Goal: Task Accomplishment & Management: Manage account settings

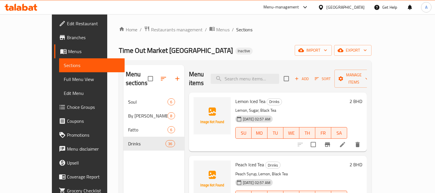
click at [187, 34] on div "Home / Restaurants management / Menus / Sections Time Out Market Bahrain Inacti…" at bounding box center [245, 144] width 253 height 237
click at [216, 31] on span "Menus" at bounding box center [222, 29] width 13 height 7
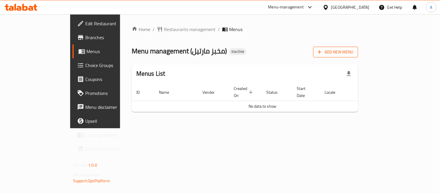
click at [354, 54] on span "Add New Menu" at bounding box center [336, 51] width 36 height 7
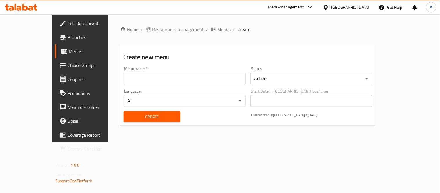
click at [149, 76] on input "text" at bounding box center [185, 79] width 122 height 12
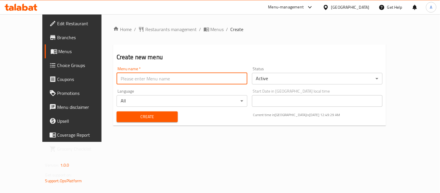
type input "New Menu"
click at [139, 120] on span "Create" at bounding box center [147, 116] width 52 height 7
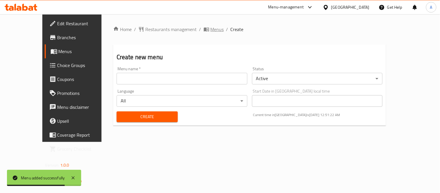
click at [211, 30] on span "Menus" at bounding box center [217, 29] width 13 height 7
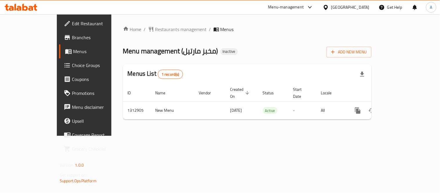
click at [72, 37] on span "Branches" at bounding box center [99, 37] width 54 height 7
